Goal: Task Accomplishment & Management: Use online tool/utility

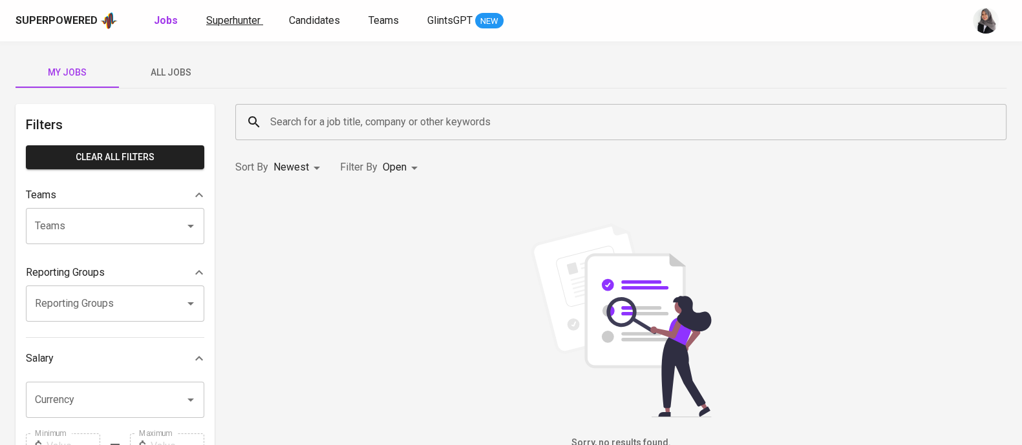
click at [217, 19] on span "Superhunter" at bounding box center [233, 20] width 54 height 12
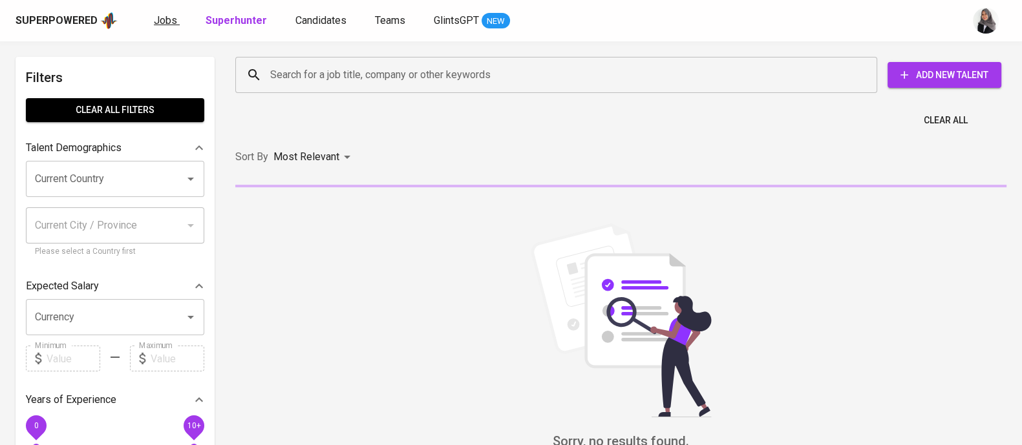
click at [175, 18] on link "Jobs" at bounding box center [167, 21] width 26 height 16
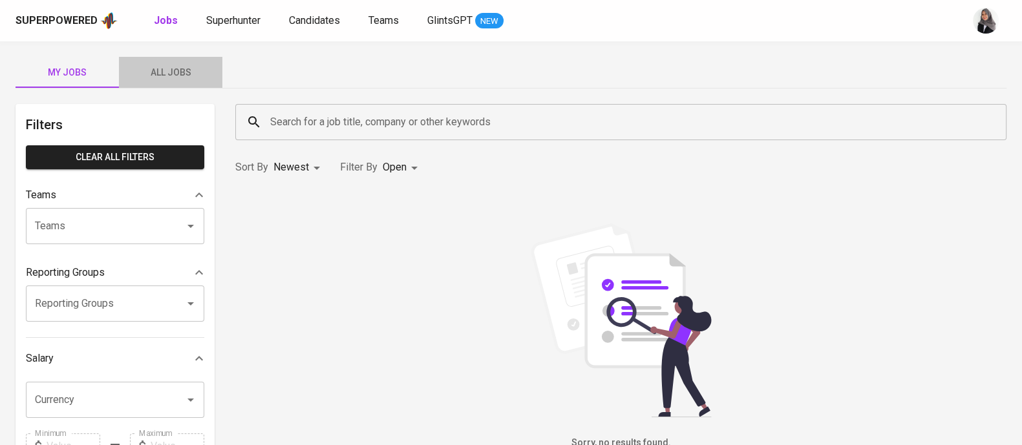
click at [161, 65] on span "All Jobs" at bounding box center [171, 73] width 88 height 16
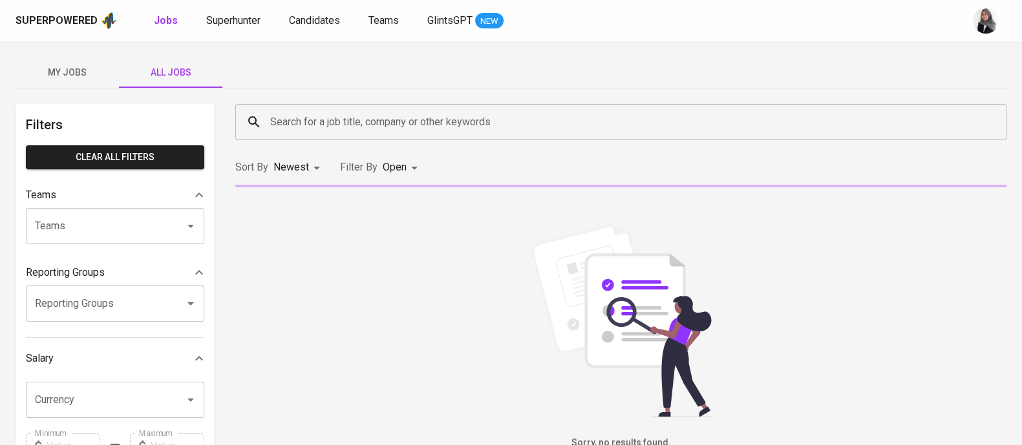
click at [383, 125] on input "Search for a job title, company or other keywords" at bounding box center [624, 122] width 714 height 25
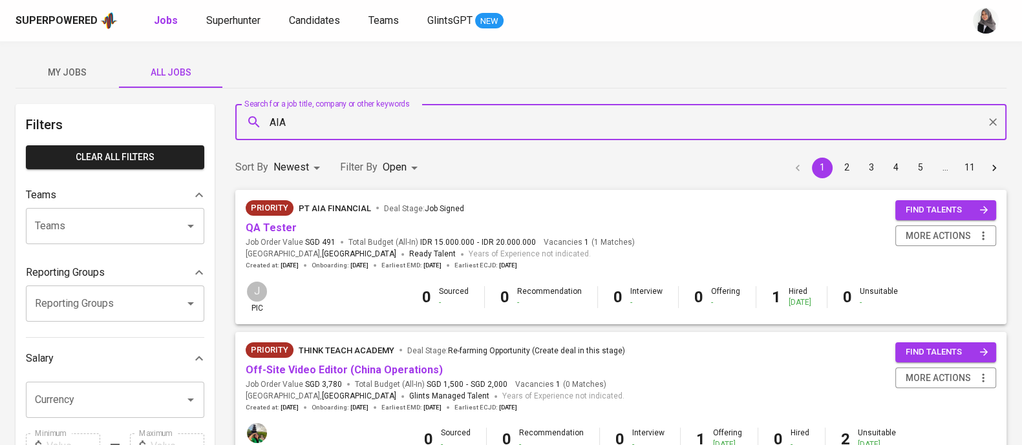
type input "AIA"
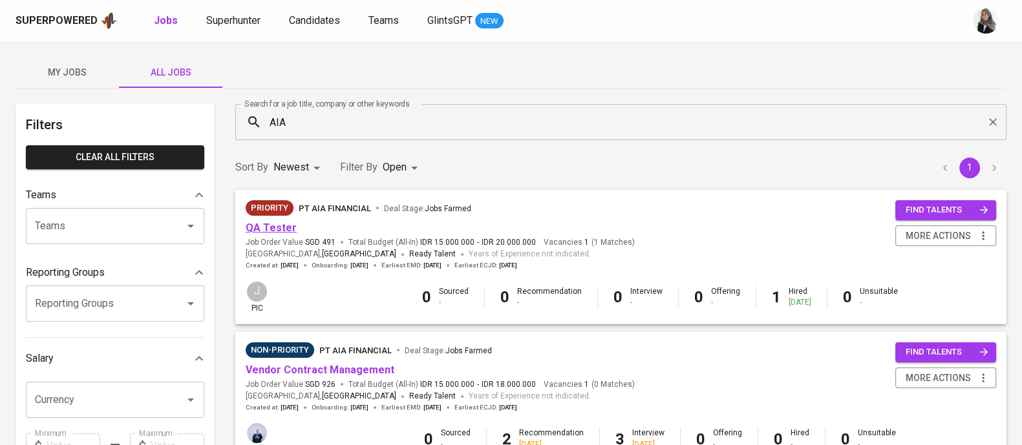
click at [268, 224] on link "QA Tester" at bounding box center [271, 228] width 51 height 12
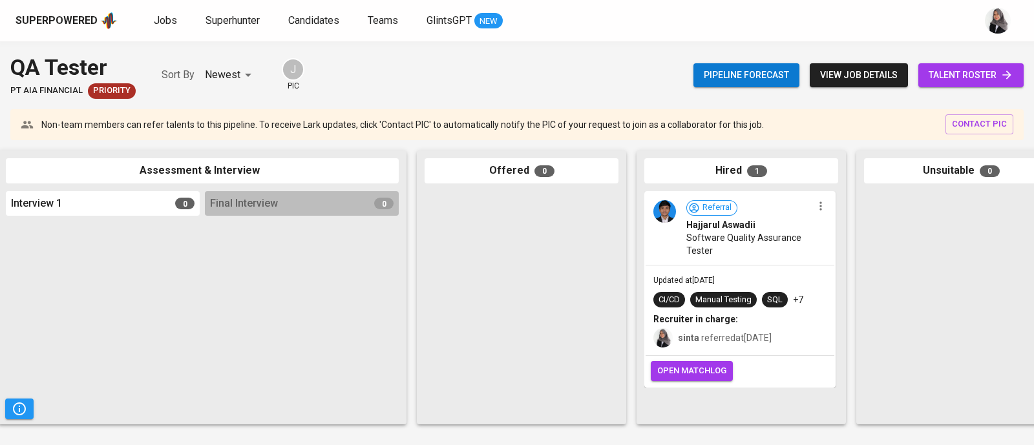
scroll to position [0, 504]
